Goal: Information Seeking & Learning: Learn about a topic

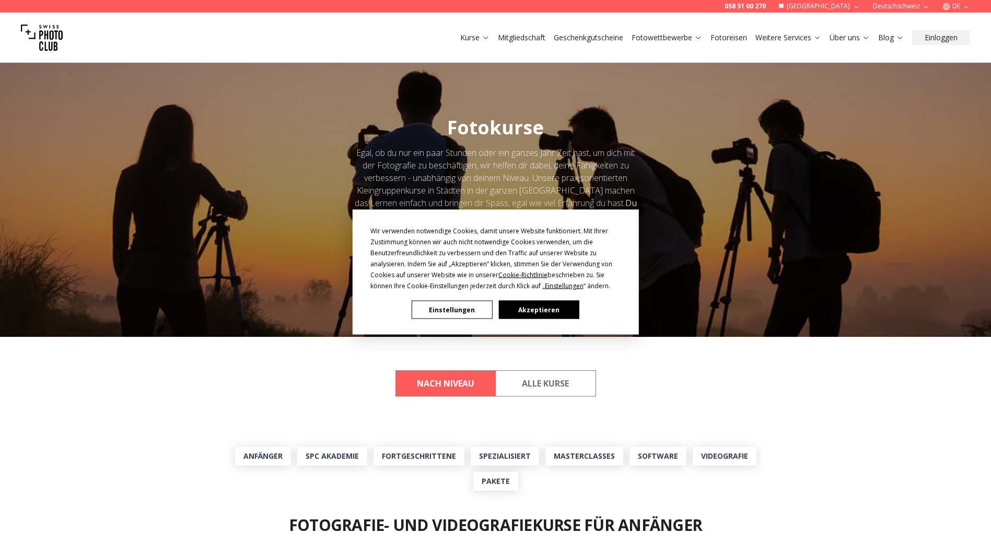
click at [561, 302] on button "Akzeptieren" at bounding box center [539, 310] width 80 height 18
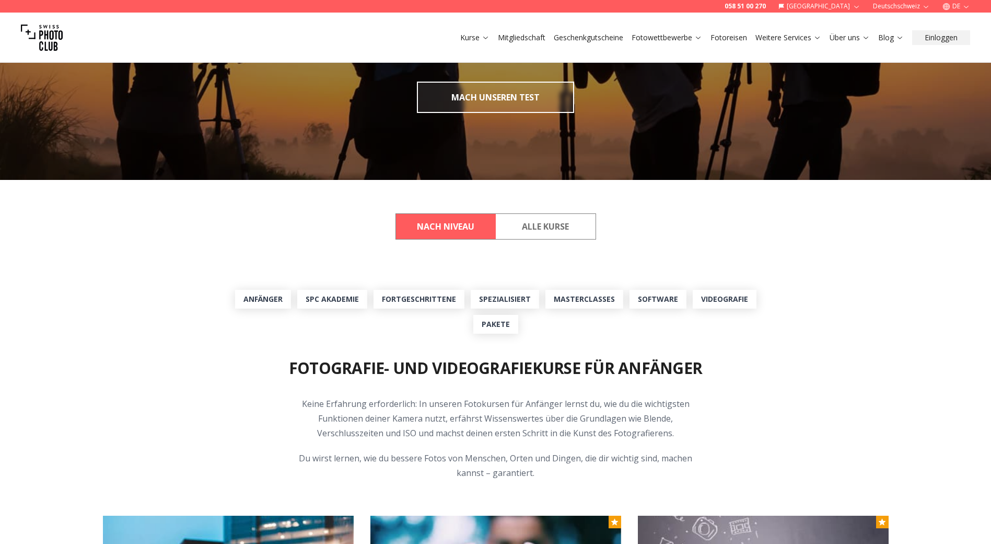
scroll to position [418, 0]
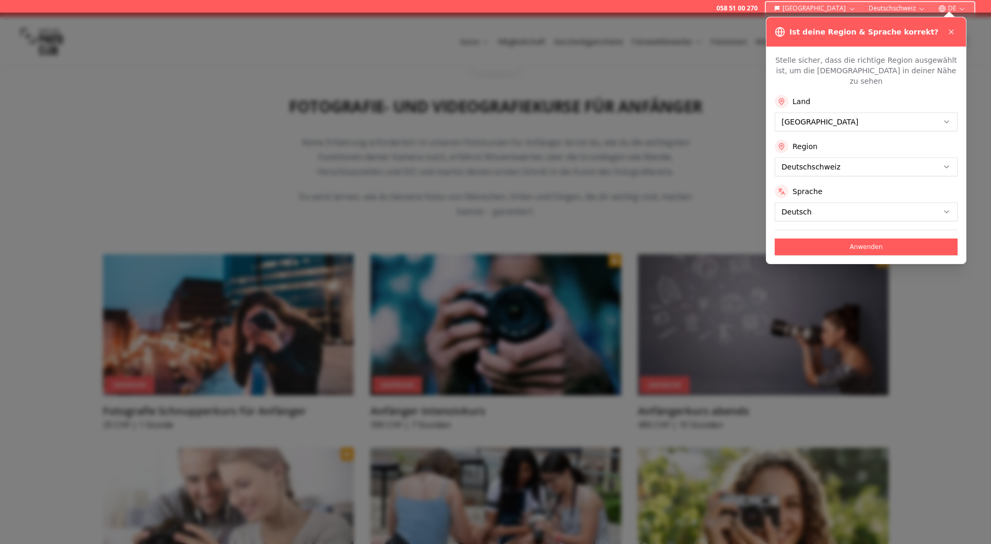
click at [949, 27] on button at bounding box center [951, 32] width 13 height 13
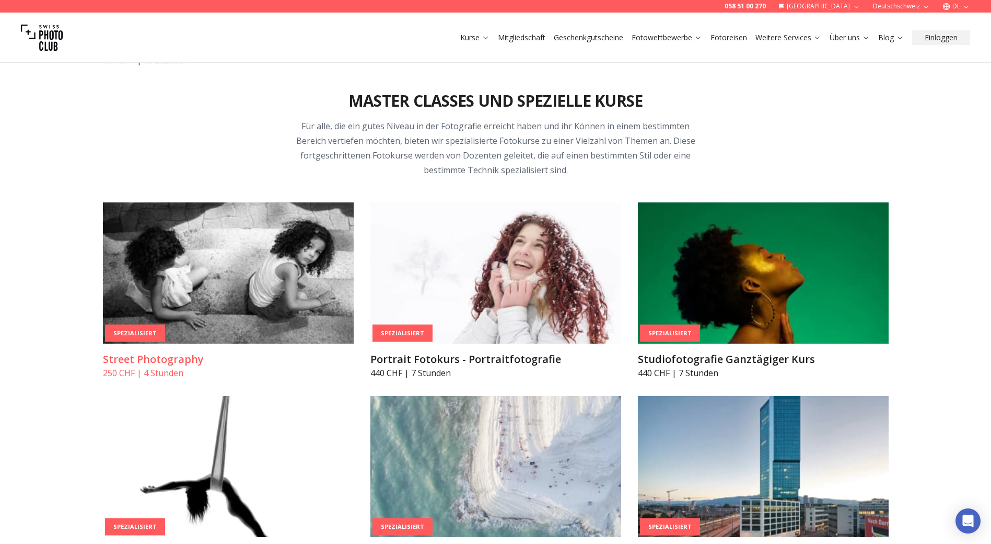
scroll to position [2352, 0]
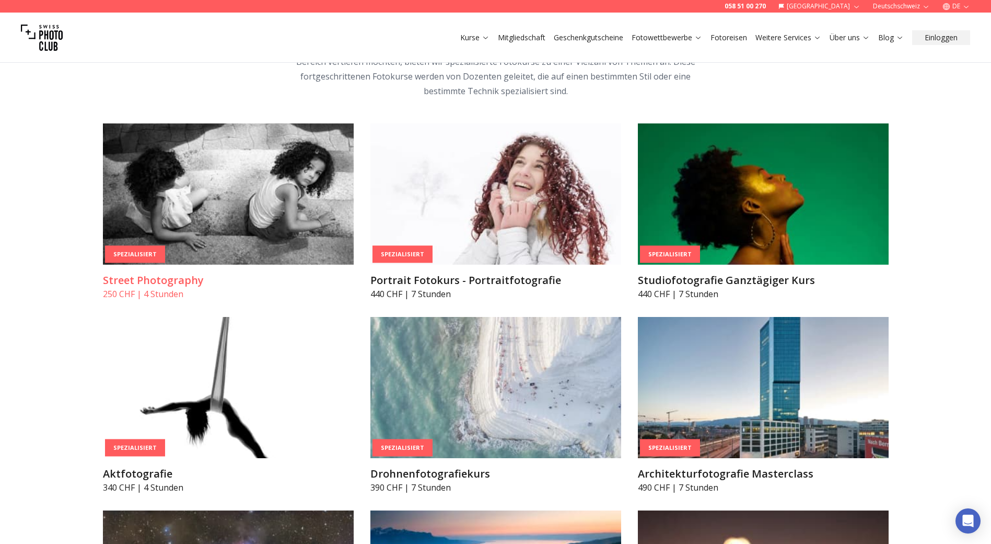
click at [238, 221] on img at bounding box center [228, 193] width 251 height 141
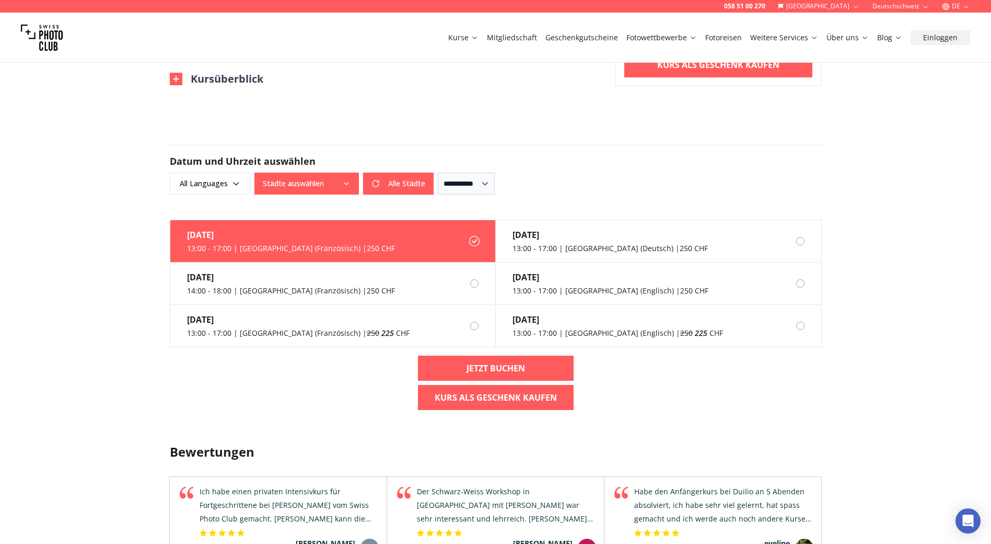
scroll to position [836, 0]
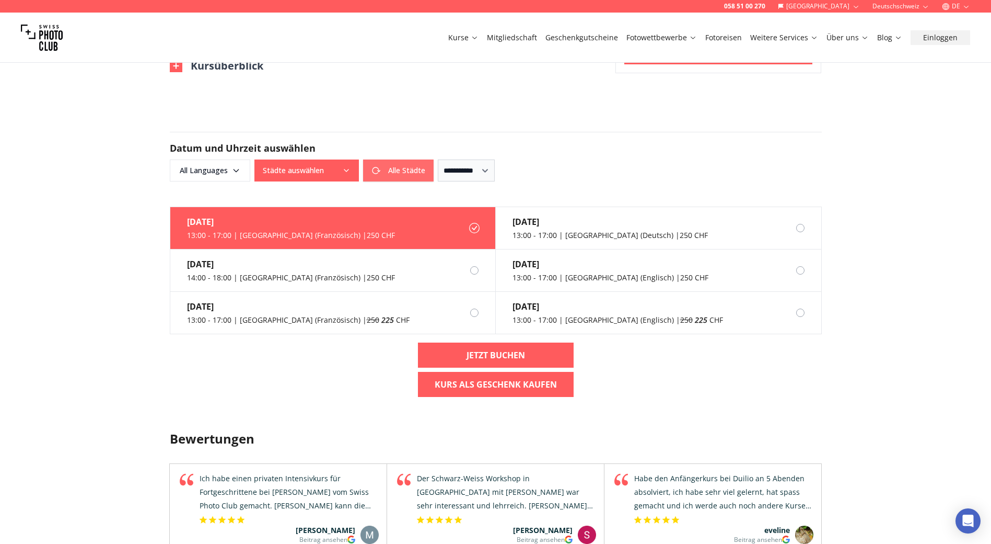
click at [409, 170] on button "Alle Städte" at bounding box center [398, 170] width 71 height 22
click at [377, 171] on div "Alle Städte Alle Städte" at bounding box center [344, 170] width 179 height 22
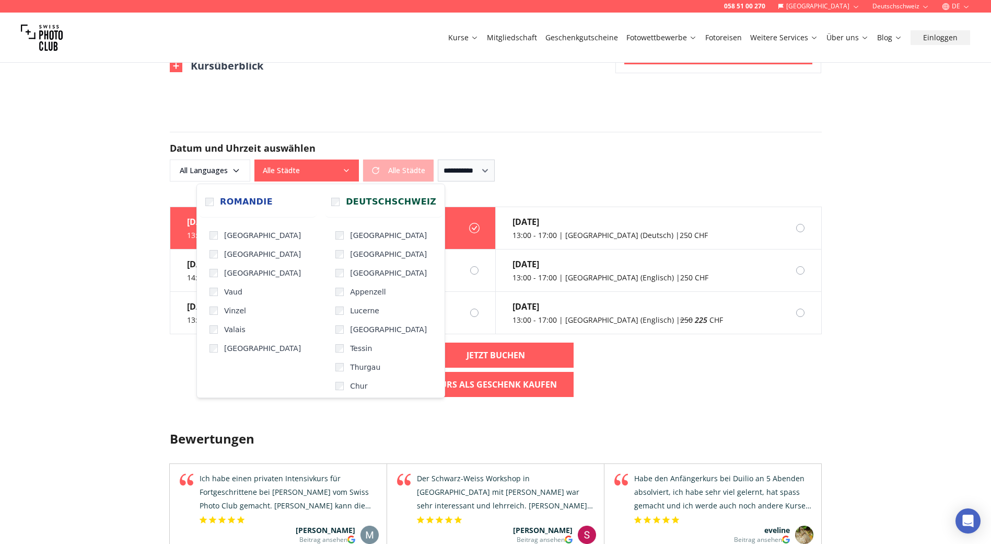
click at [347, 178] on button "Alle Städte" at bounding box center [307, 170] width 105 height 22
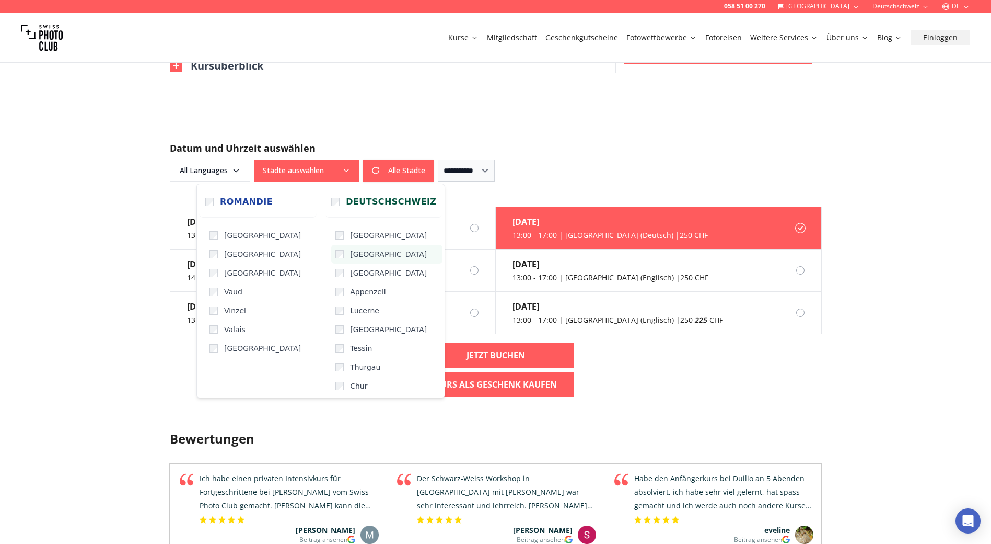
click at [331, 255] on label "[GEOGRAPHIC_DATA]" at bounding box center [386, 254] width 111 height 19
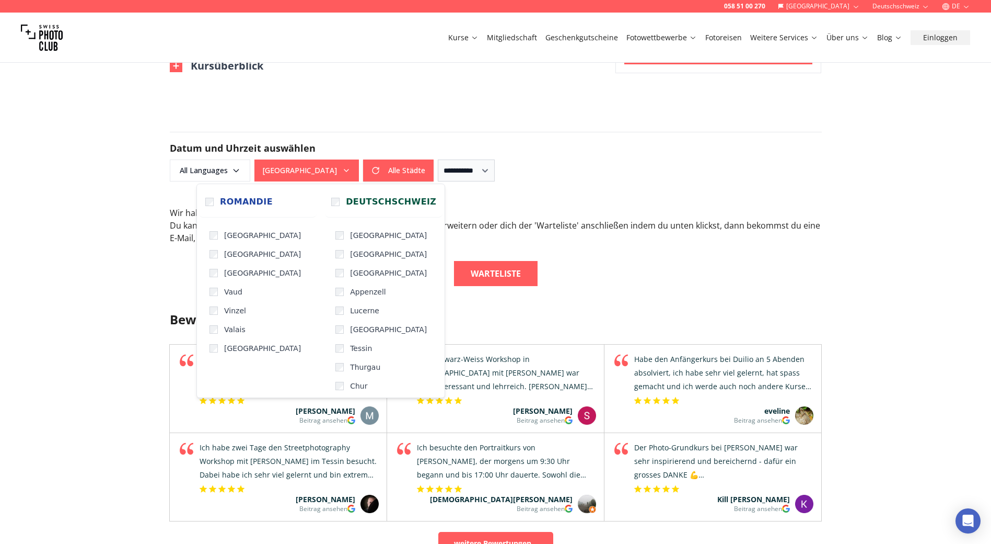
click at [622, 298] on div "Bewertungen Schweizer Qualität in Sachen Fotografie Schulung Swiss Photo Club i…" at bounding box center [495, 508] width 669 height 444
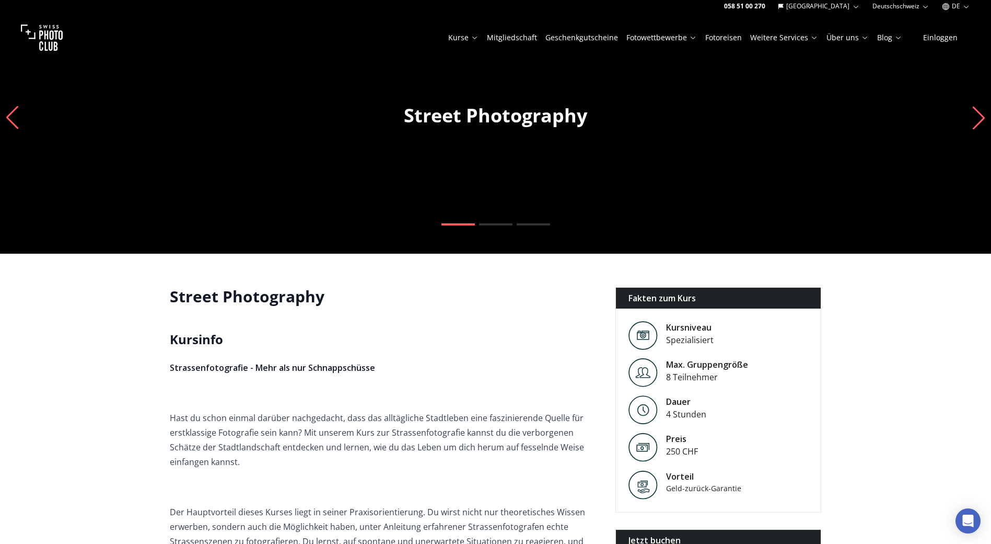
scroll to position [0, 0]
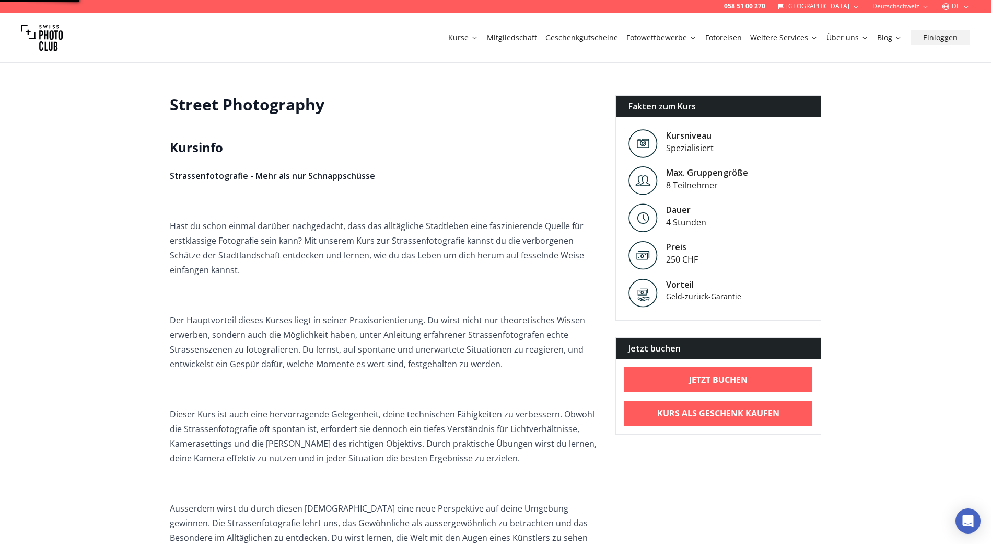
scroll to position [44, 0]
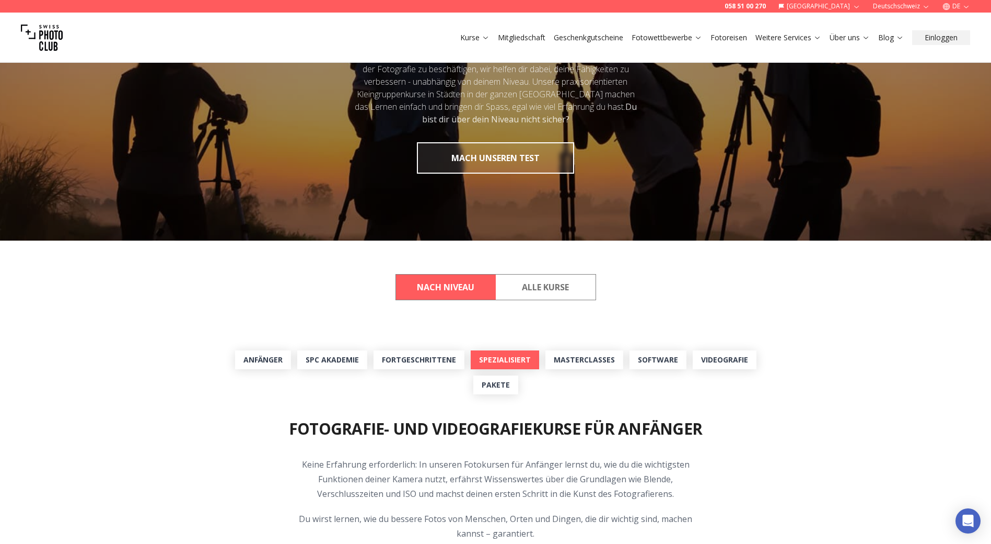
click at [515, 365] on link "Spezialisiert" at bounding box center [505, 359] width 68 height 19
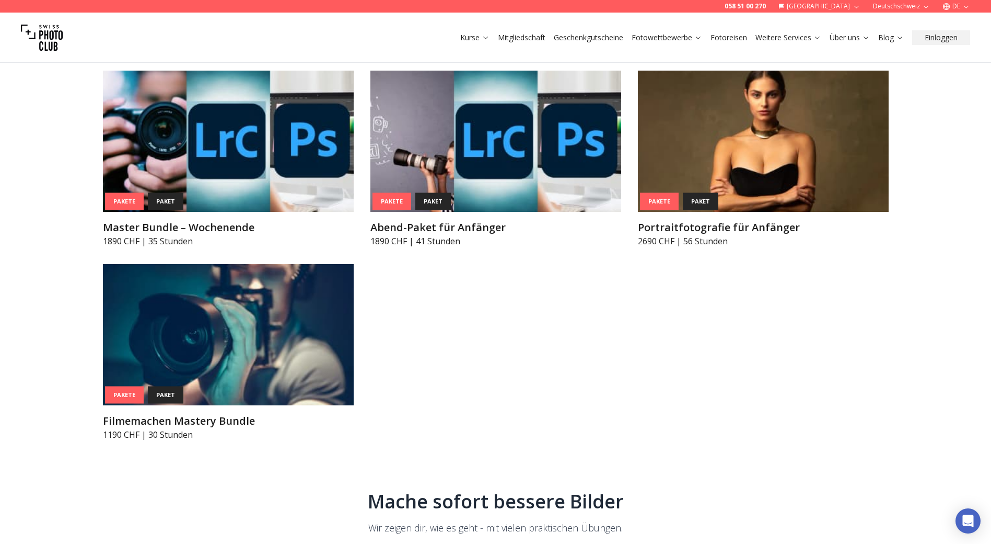
scroll to position [4536, 0]
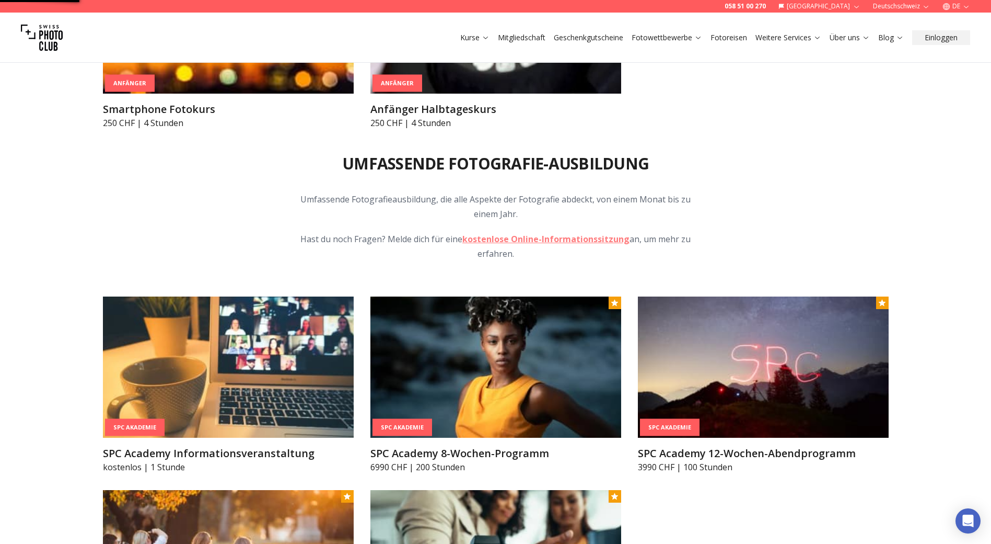
scroll to position [343, 0]
